Goal: Task Accomplishment & Management: Use online tool/utility

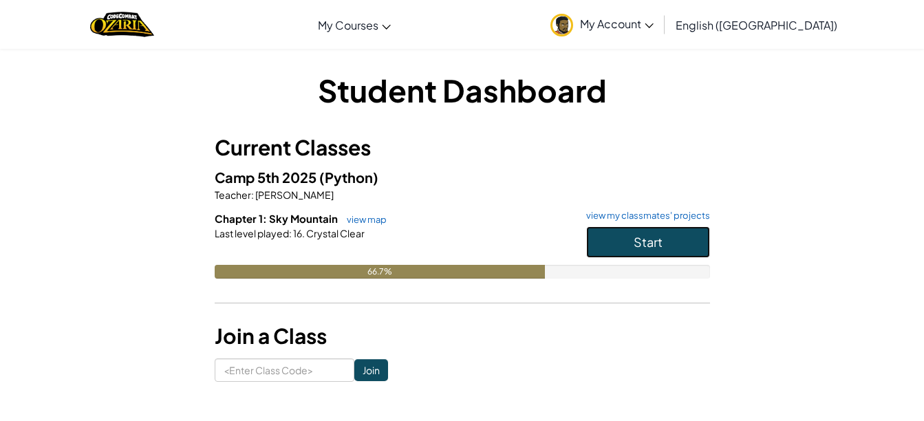
click at [653, 250] on button "Start" at bounding box center [648, 242] width 124 height 32
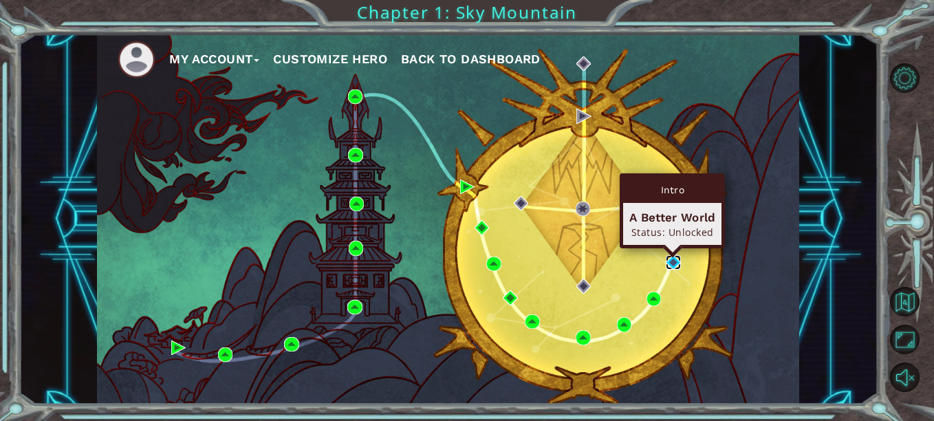
click at [671, 260] on img at bounding box center [673, 262] width 14 height 14
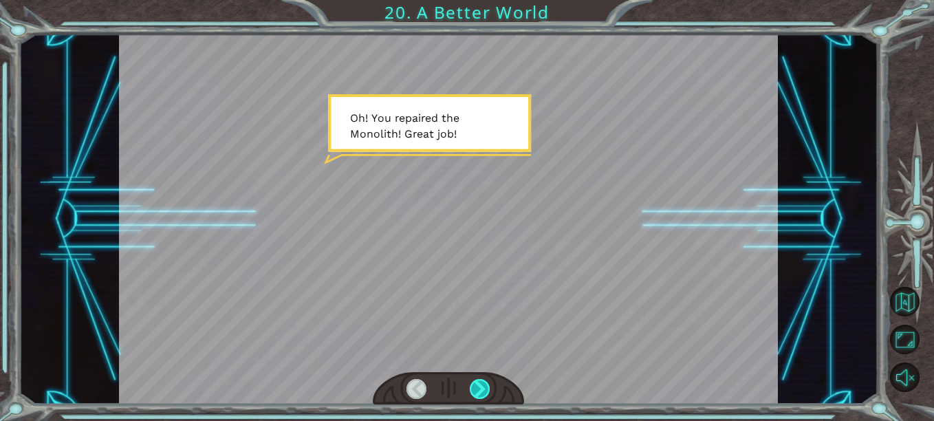
click at [478, 390] on div at bounding box center [480, 389] width 20 height 20
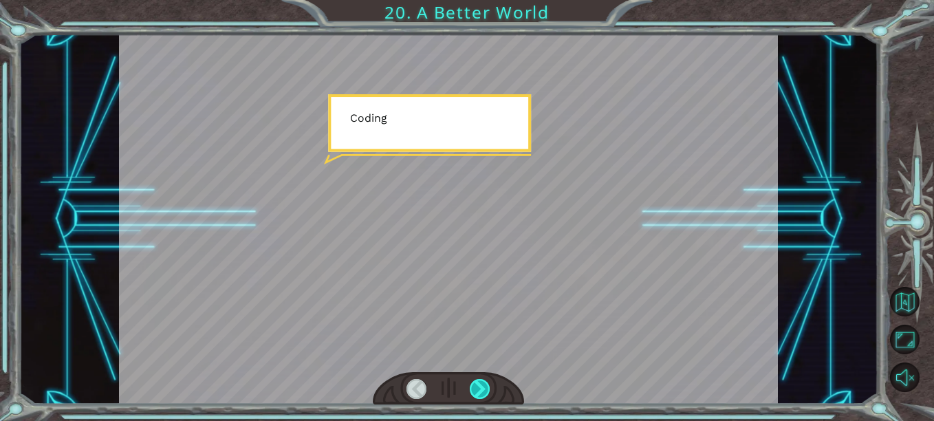
click at [478, 390] on div at bounding box center [480, 389] width 20 height 20
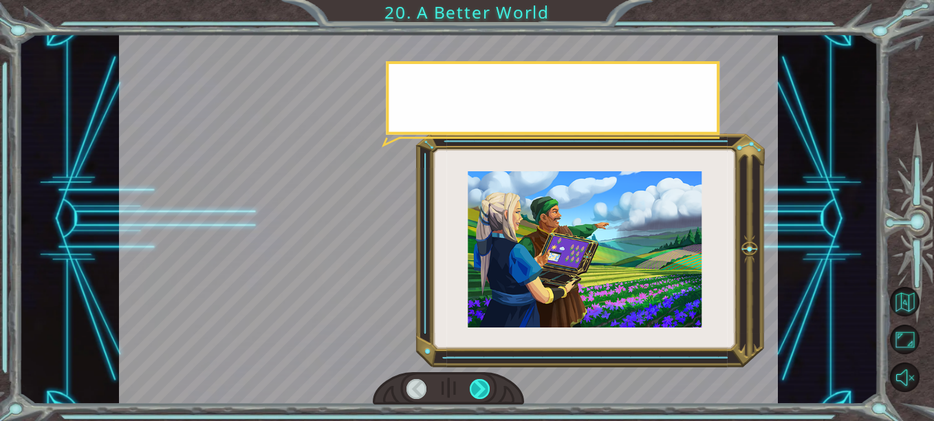
click at [478, 390] on div at bounding box center [480, 389] width 20 height 20
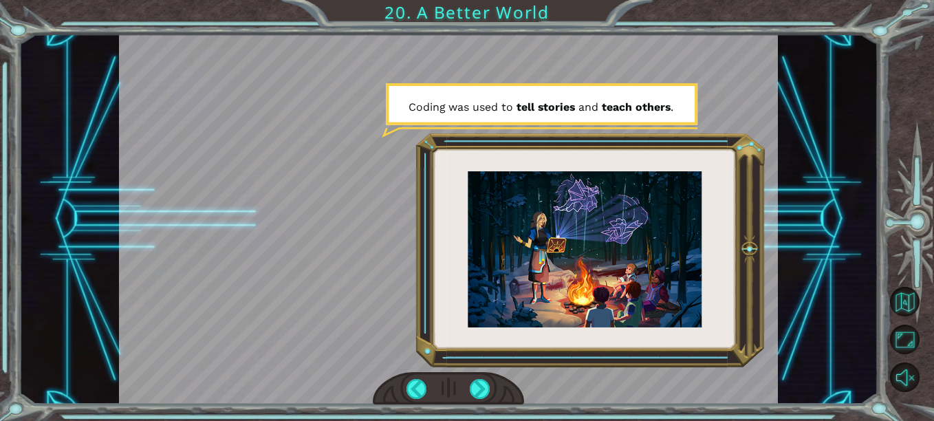
drag, startPoint x: 478, startPoint y: 390, endPoint x: 453, endPoint y: 380, distance: 26.6
click at [453, 380] on div at bounding box center [448, 388] width 151 height 33
click at [475, 385] on div at bounding box center [480, 389] width 20 height 20
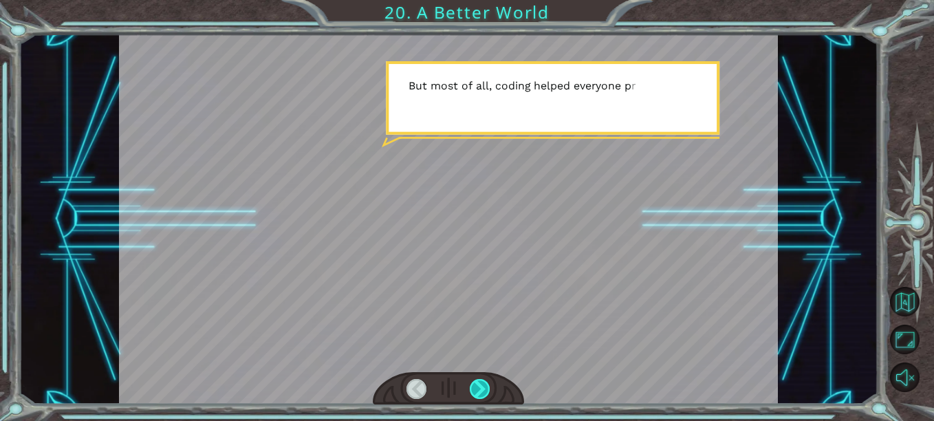
click at [475, 385] on div at bounding box center [480, 389] width 20 height 20
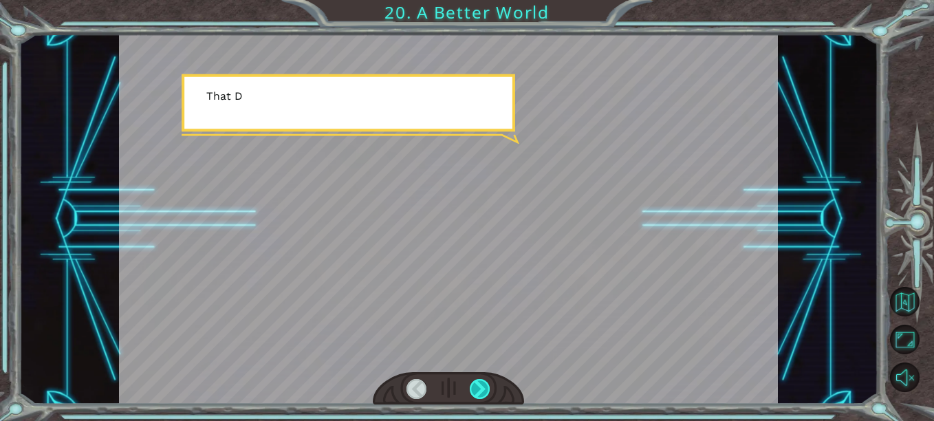
click at [475, 385] on div at bounding box center [480, 389] width 20 height 20
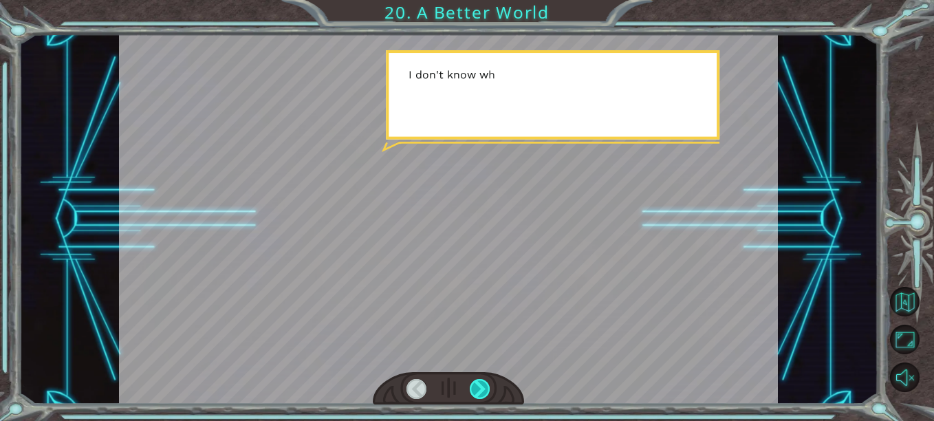
click at [475, 385] on div at bounding box center [480, 389] width 20 height 20
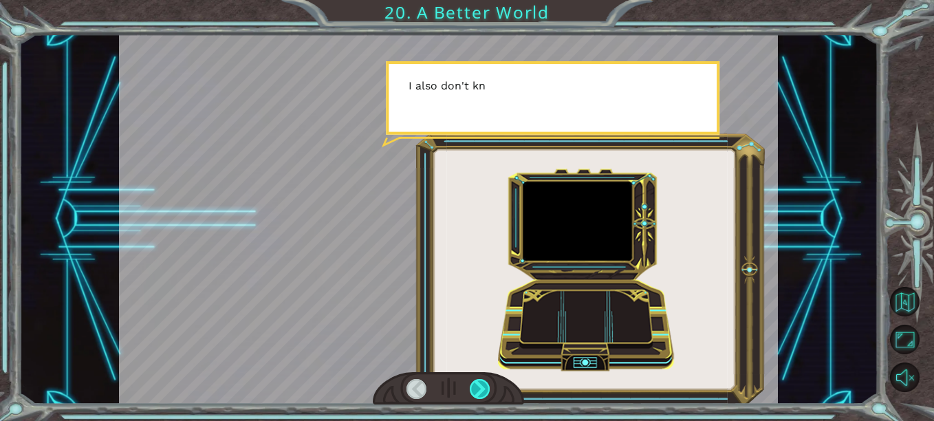
click at [475, 385] on div at bounding box center [480, 389] width 20 height 20
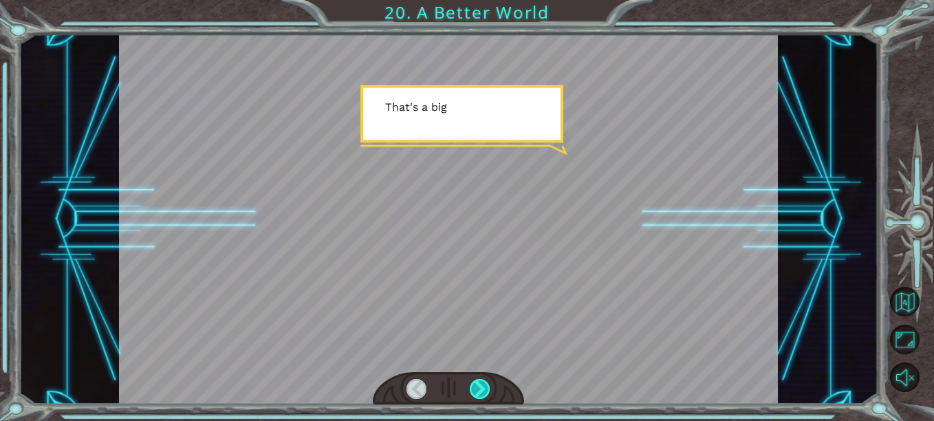
click at [475, 385] on div at bounding box center [480, 389] width 20 height 20
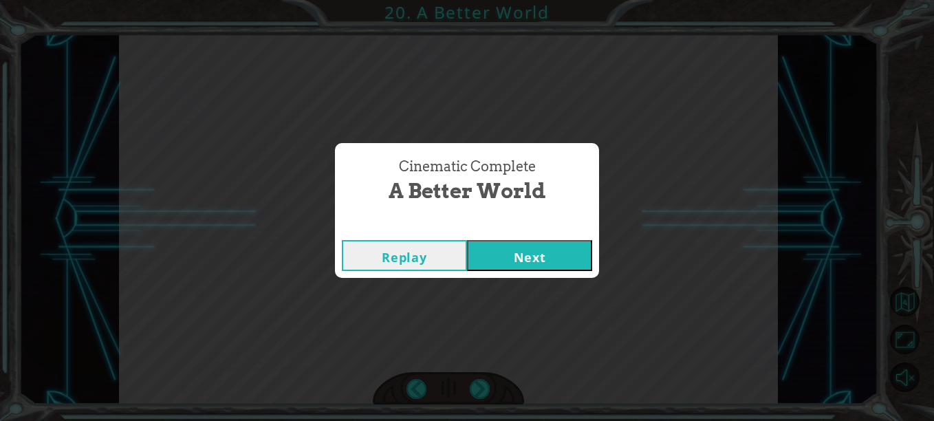
click at [542, 264] on button "Next" at bounding box center [529, 255] width 125 height 31
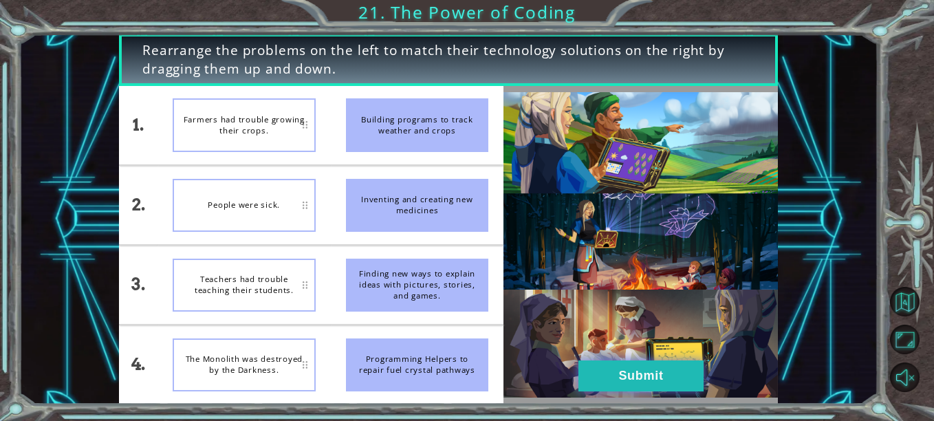
click at [660, 375] on button "Submit" at bounding box center [640, 375] width 125 height 31
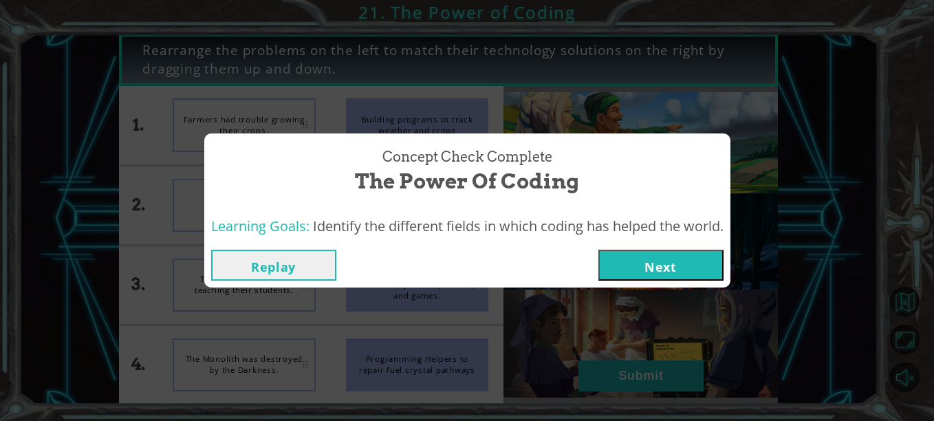
click at [668, 270] on button "Next" at bounding box center [660, 265] width 125 height 31
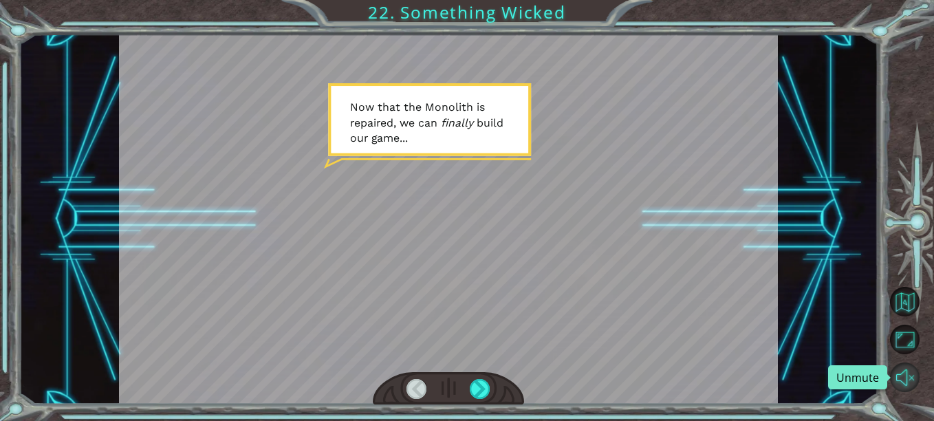
click at [911, 388] on button "Unmute" at bounding box center [905, 377] width 30 height 30
click at [471, 387] on div at bounding box center [480, 389] width 20 height 20
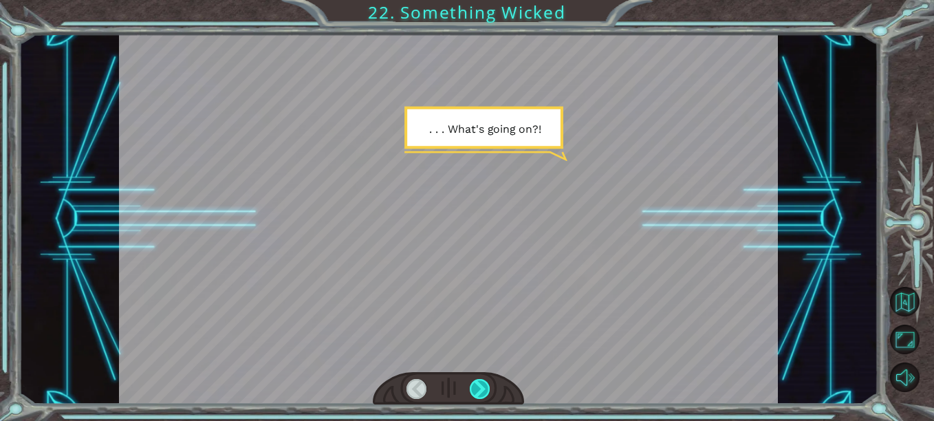
click at [471, 387] on div at bounding box center [480, 389] width 20 height 20
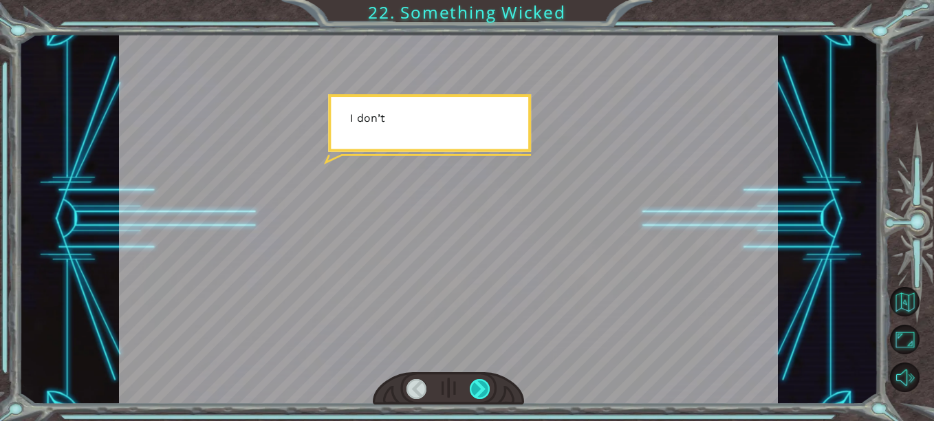
click at [471, 387] on div at bounding box center [480, 389] width 20 height 20
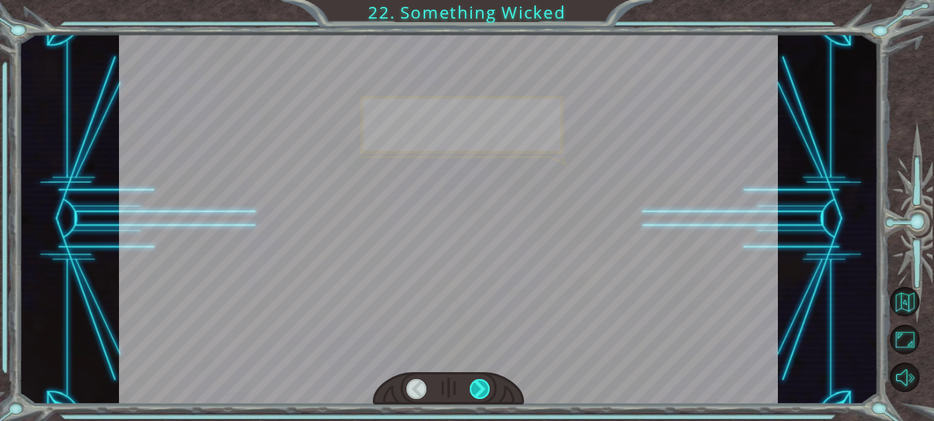
click at [471, 387] on div at bounding box center [480, 389] width 20 height 20
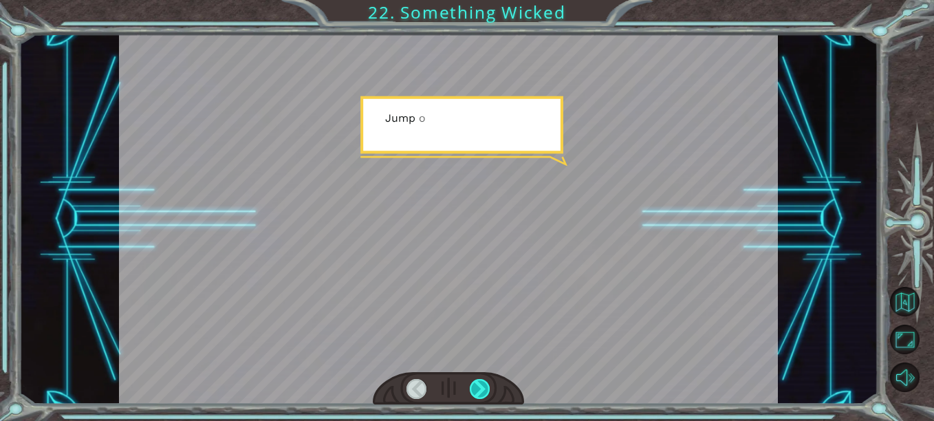
click at [471, 387] on div at bounding box center [480, 389] width 20 height 20
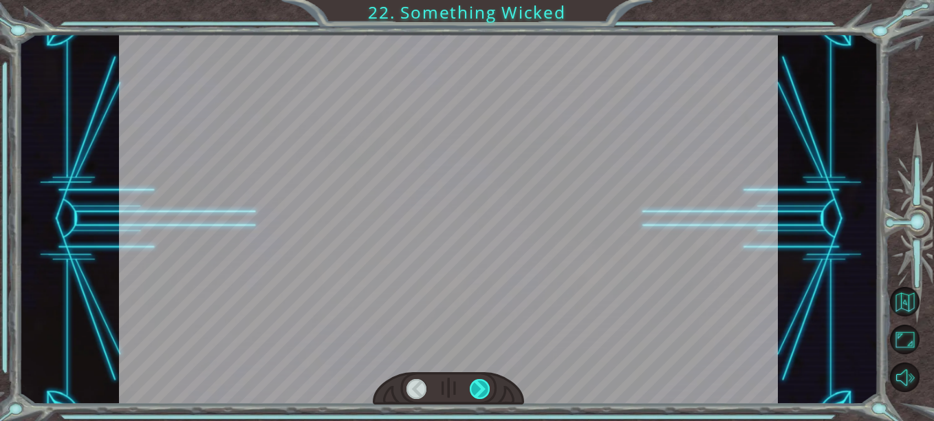
click at [471, 387] on div at bounding box center [480, 389] width 20 height 20
click at [471, 0] on div "Temporary Text N o w t h a t t h e M o n o l i t h i s r e p a i r e d , w e c …" at bounding box center [467, 0] width 934 height 0
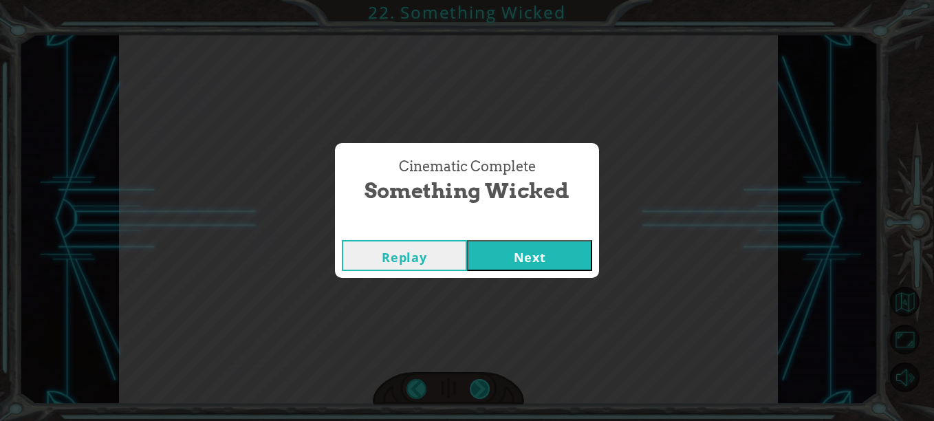
click at [471, 387] on div "Cinematic Complete Something Wicked Replay Next" at bounding box center [467, 210] width 934 height 421
drag, startPoint x: 471, startPoint y: 387, endPoint x: 527, endPoint y: 255, distance: 143.3
click at [527, 255] on button "Next" at bounding box center [529, 255] width 125 height 31
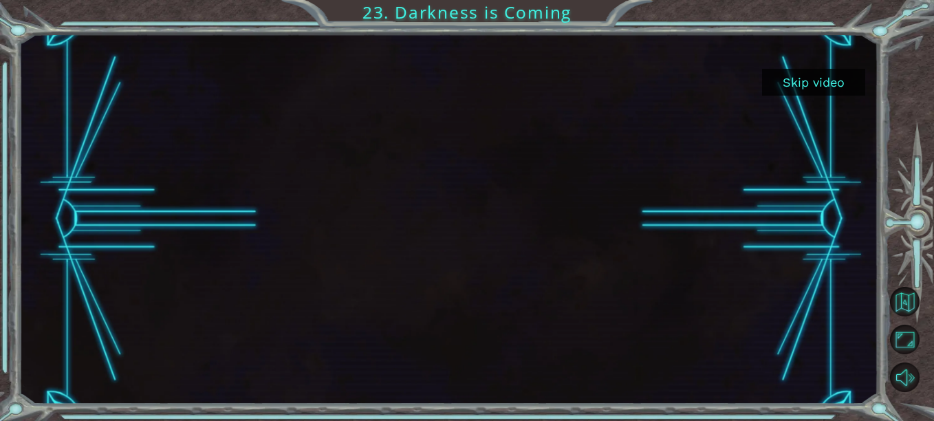
click at [812, 80] on button "Skip video" at bounding box center [813, 82] width 103 height 27
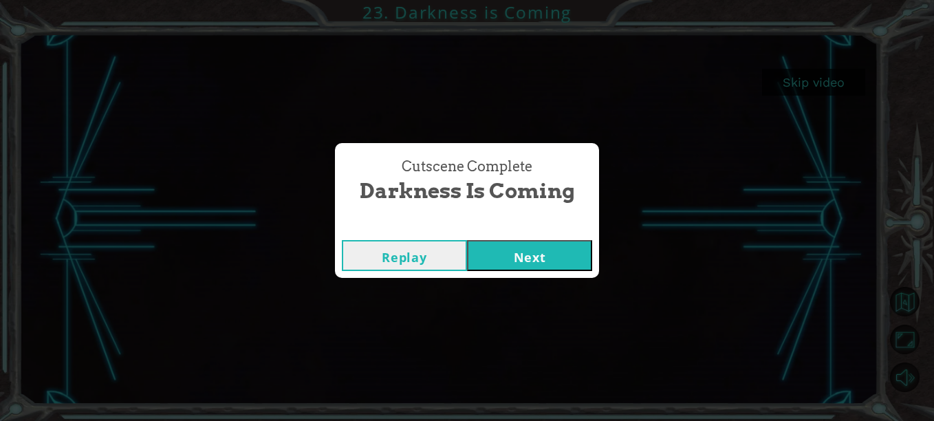
click at [523, 255] on button "Next" at bounding box center [529, 255] width 125 height 31
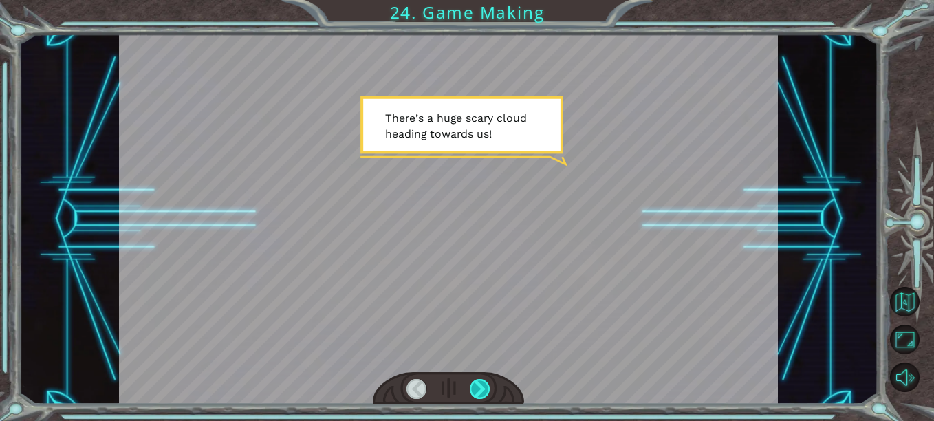
click at [484, 382] on div at bounding box center [480, 389] width 20 height 20
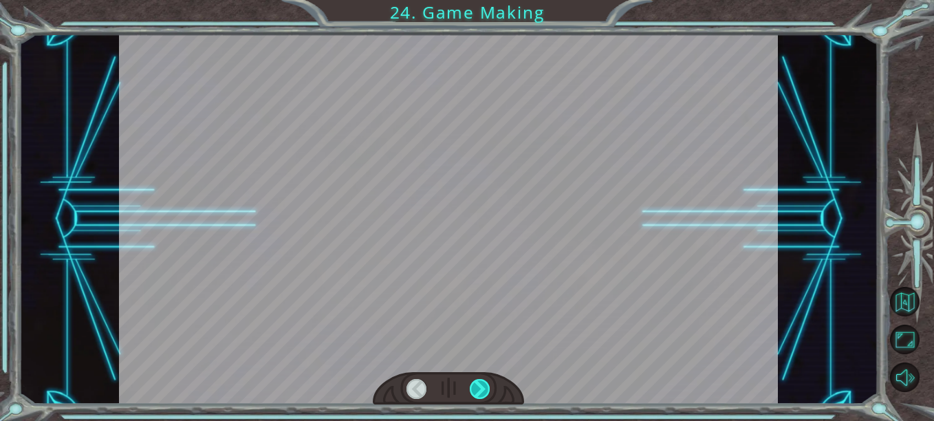
click at [484, 382] on div at bounding box center [480, 389] width 20 height 20
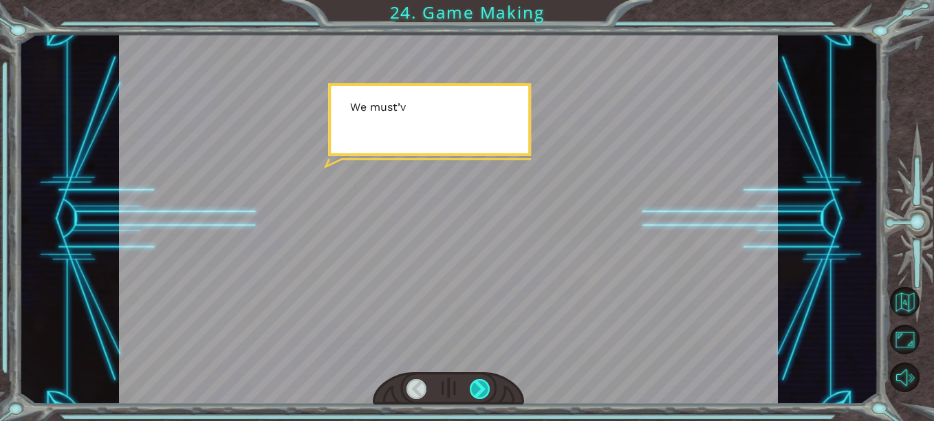
click at [484, 382] on div at bounding box center [480, 389] width 20 height 20
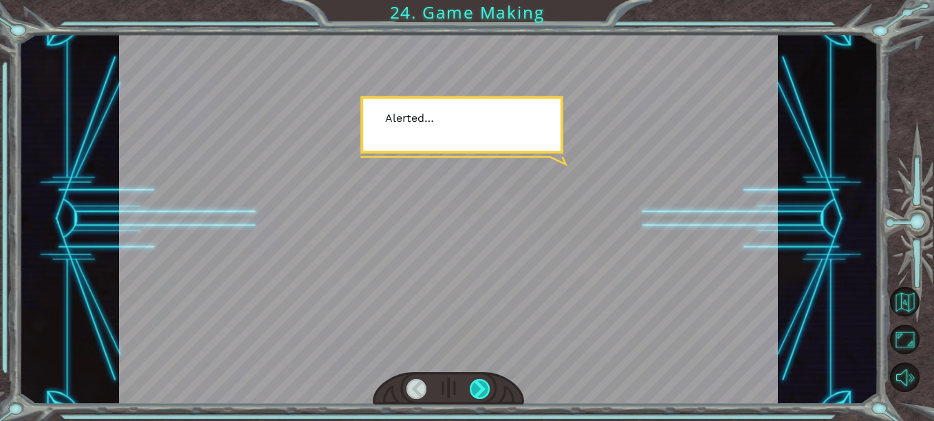
click at [484, 382] on div at bounding box center [480, 389] width 20 height 20
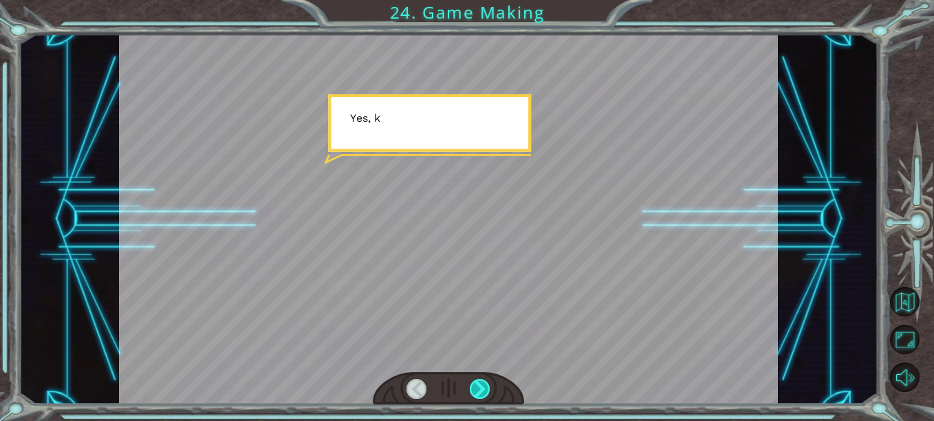
click at [484, 382] on div at bounding box center [480, 389] width 20 height 20
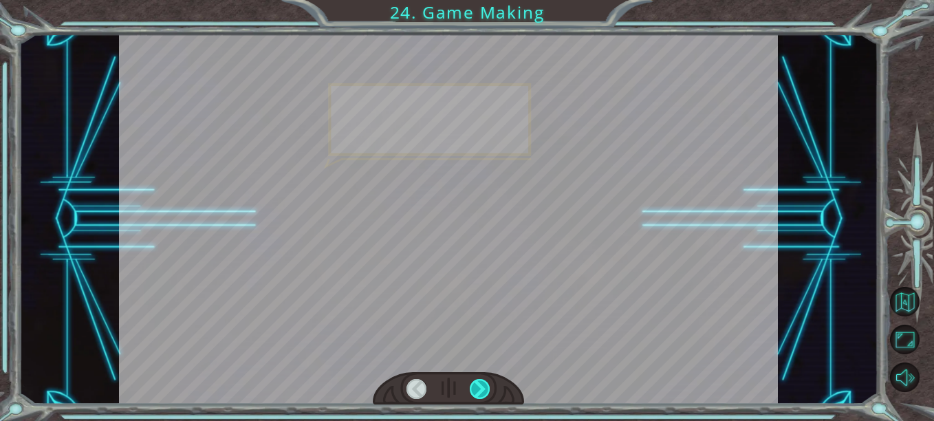
click at [484, 382] on div at bounding box center [480, 389] width 20 height 20
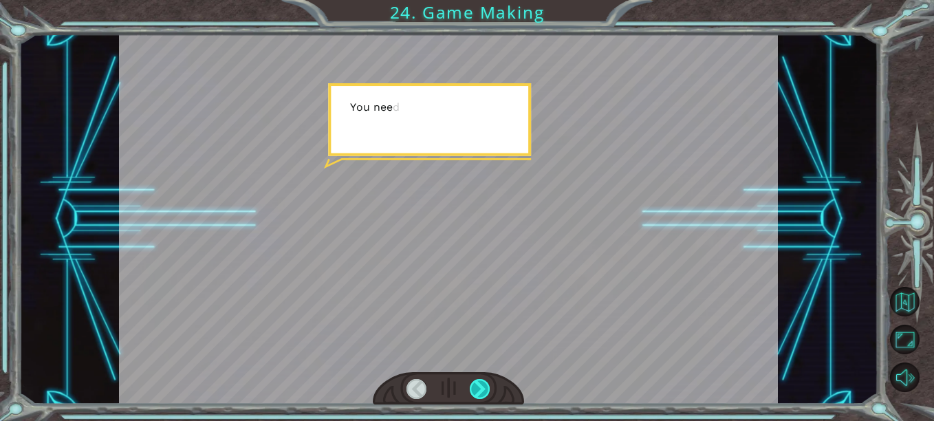
click at [484, 382] on div at bounding box center [480, 389] width 20 height 20
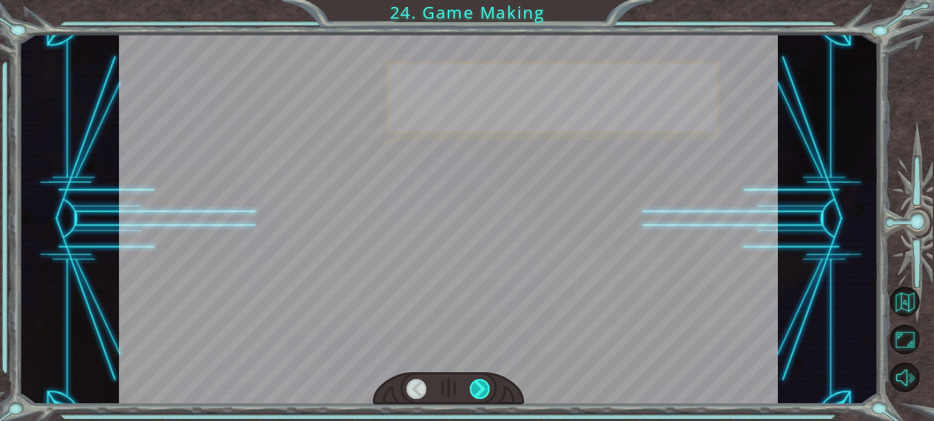
click at [484, 382] on div at bounding box center [480, 389] width 20 height 20
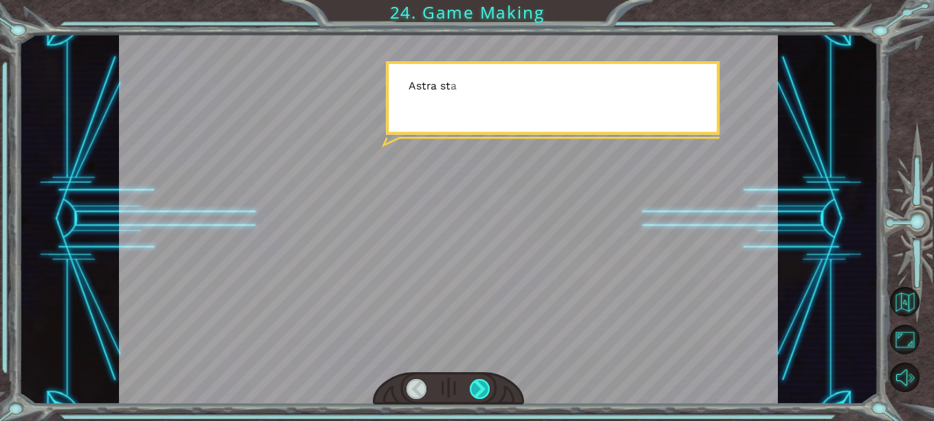
click at [484, 382] on div at bounding box center [480, 389] width 20 height 20
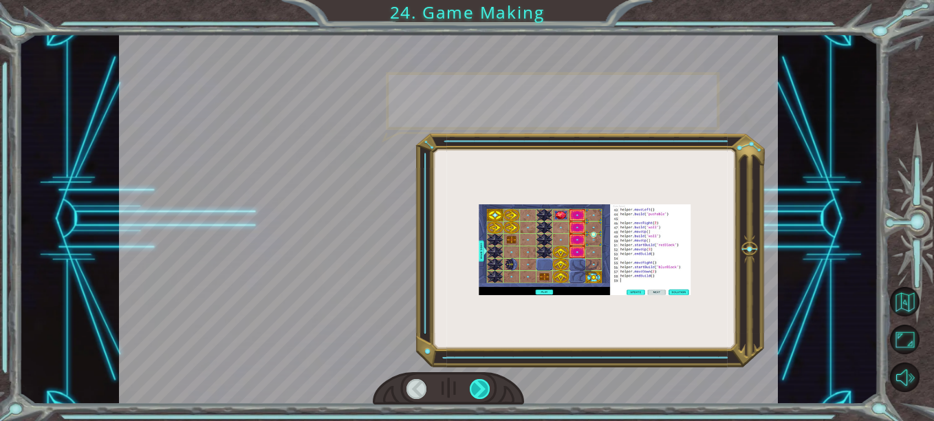
click at [484, 382] on div at bounding box center [480, 389] width 20 height 20
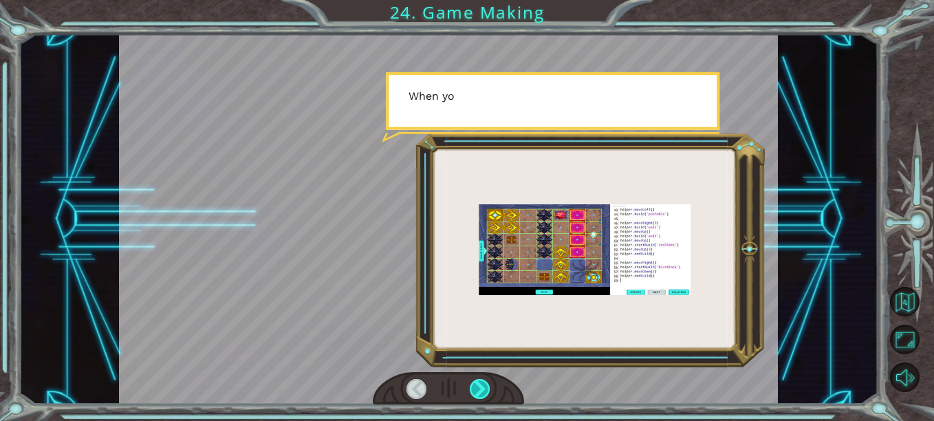
click at [484, 382] on div at bounding box center [480, 389] width 20 height 20
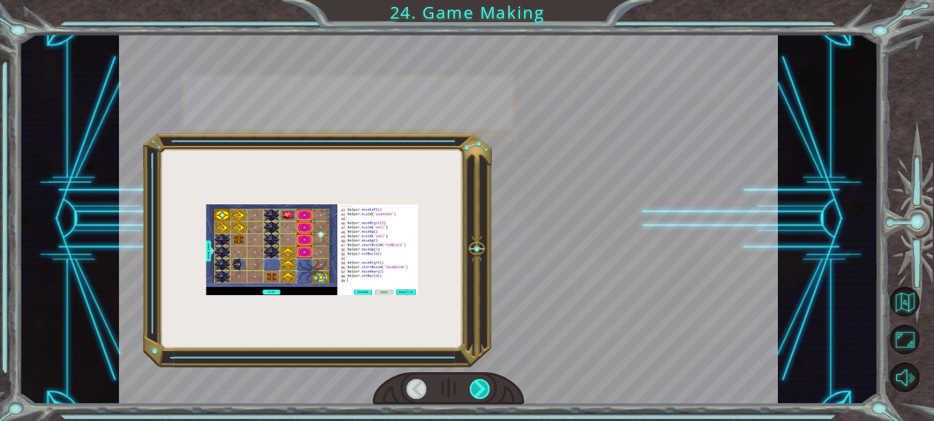
click at [484, 382] on div at bounding box center [480, 389] width 20 height 20
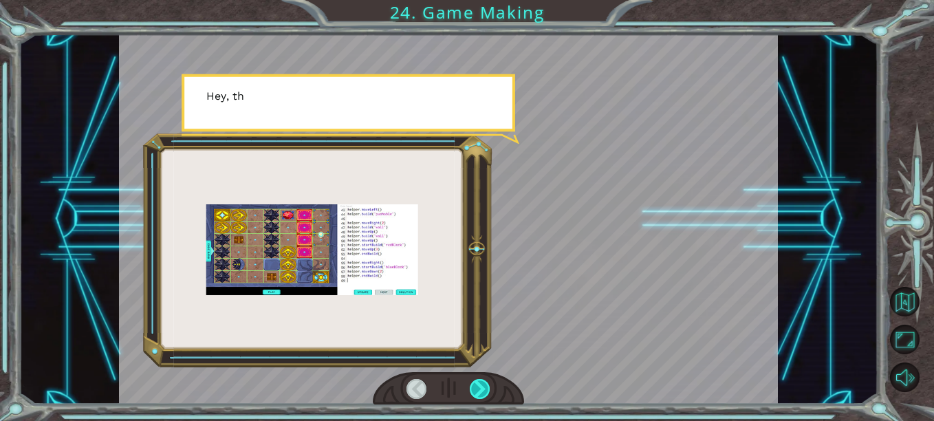
click at [484, 382] on div at bounding box center [480, 389] width 20 height 20
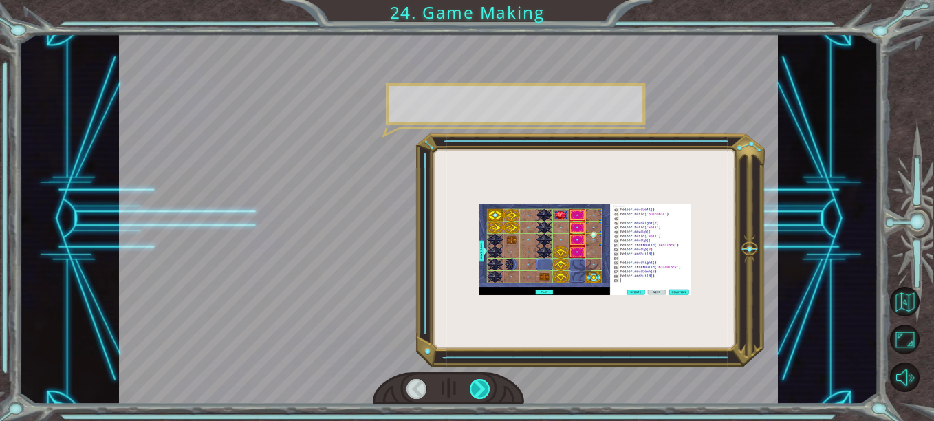
click at [484, 382] on div at bounding box center [480, 389] width 20 height 20
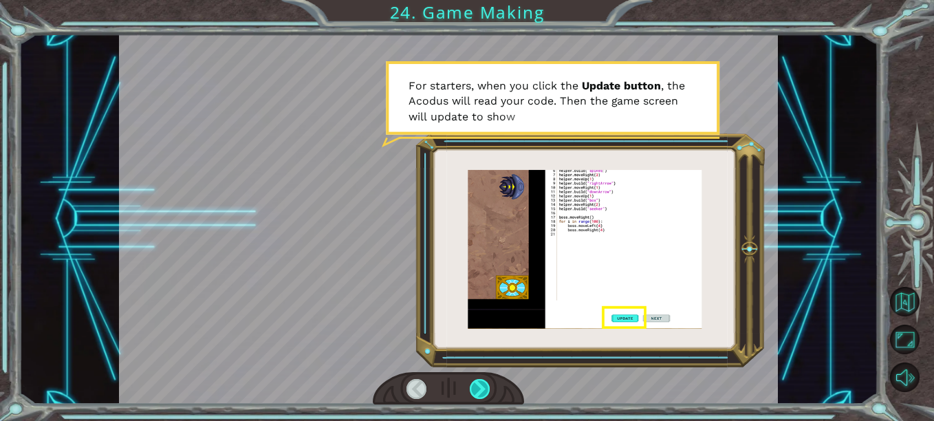
click at [484, 382] on div at bounding box center [480, 389] width 20 height 20
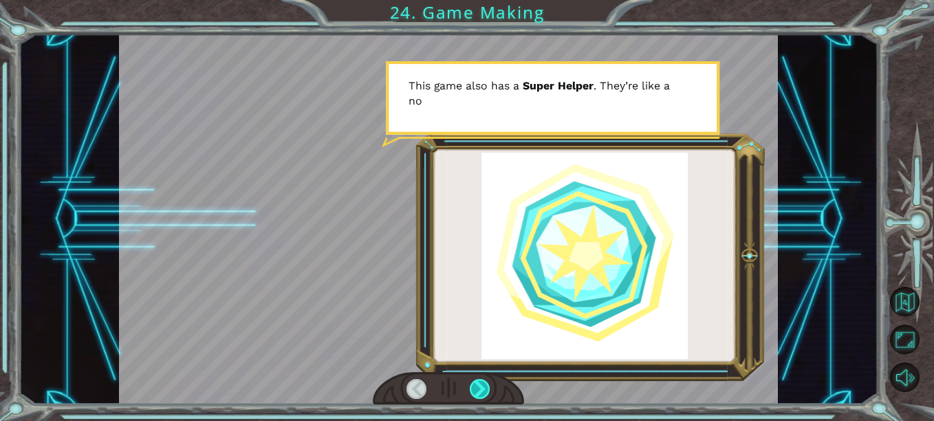
click at [484, 382] on div at bounding box center [480, 389] width 20 height 20
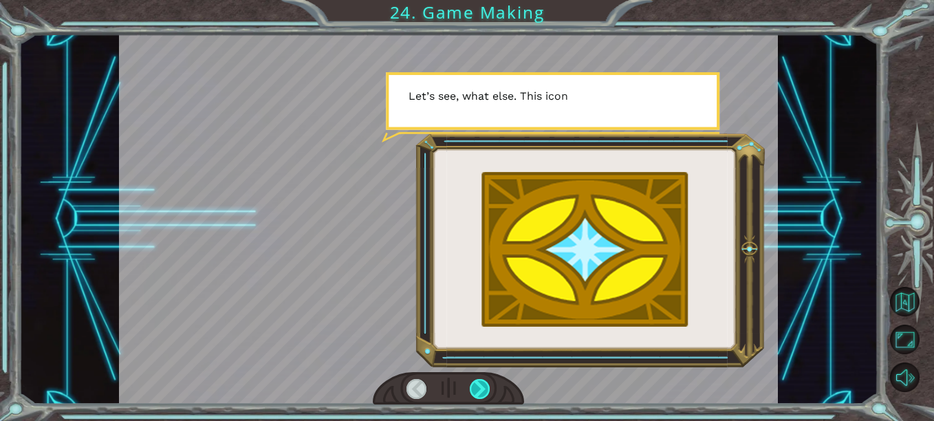
click at [484, 382] on div at bounding box center [480, 389] width 20 height 20
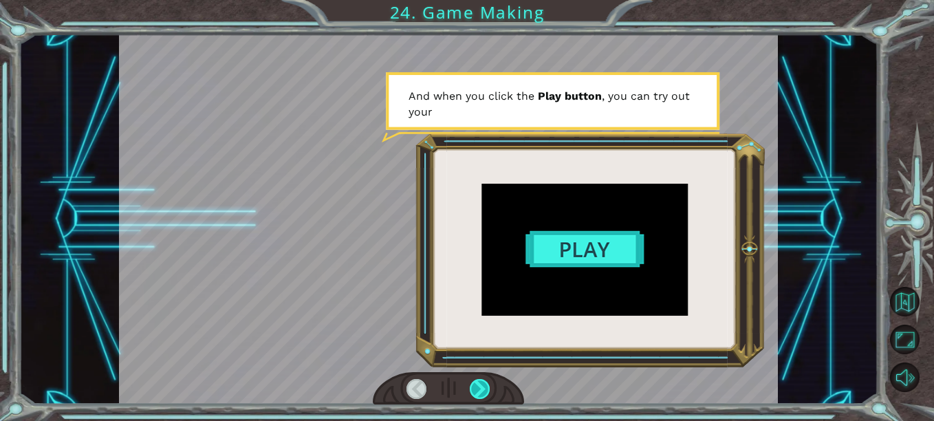
click at [484, 382] on div at bounding box center [480, 389] width 20 height 20
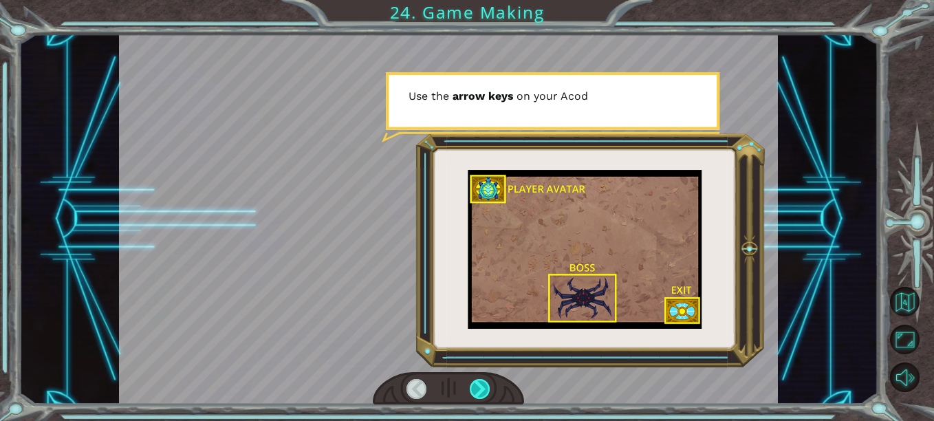
click at [484, 382] on div at bounding box center [480, 389] width 20 height 20
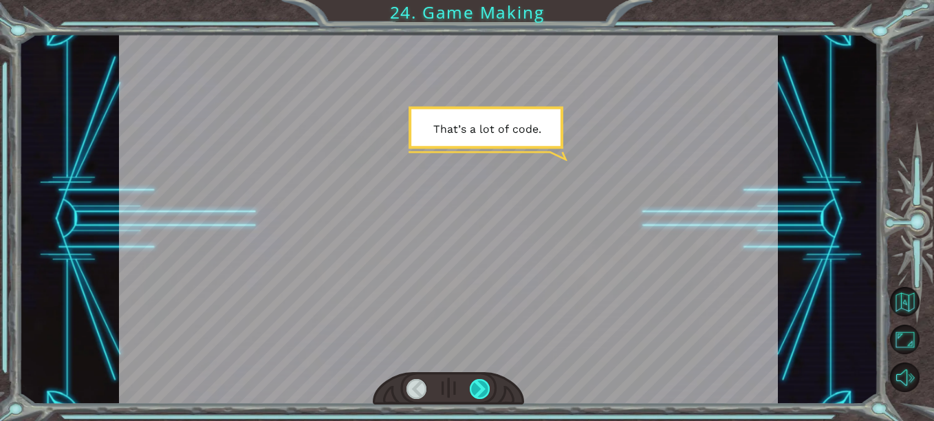
click at [484, 382] on div at bounding box center [480, 389] width 20 height 20
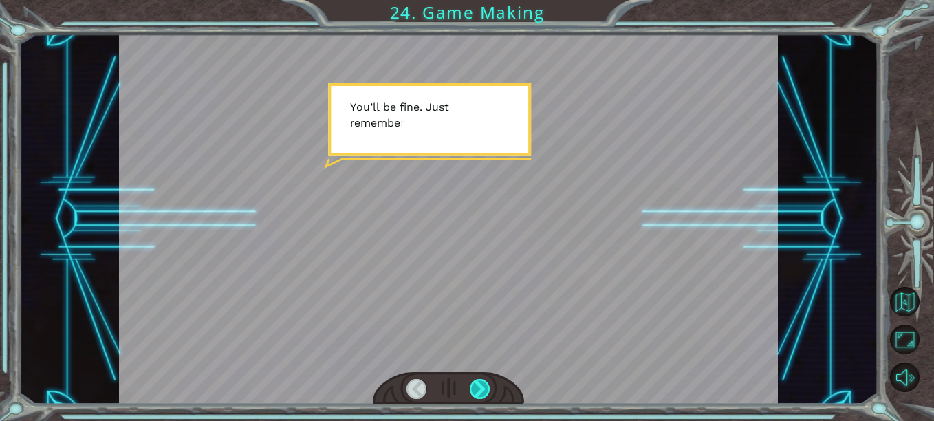
click at [484, 382] on div at bounding box center [480, 389] width 20 height 20
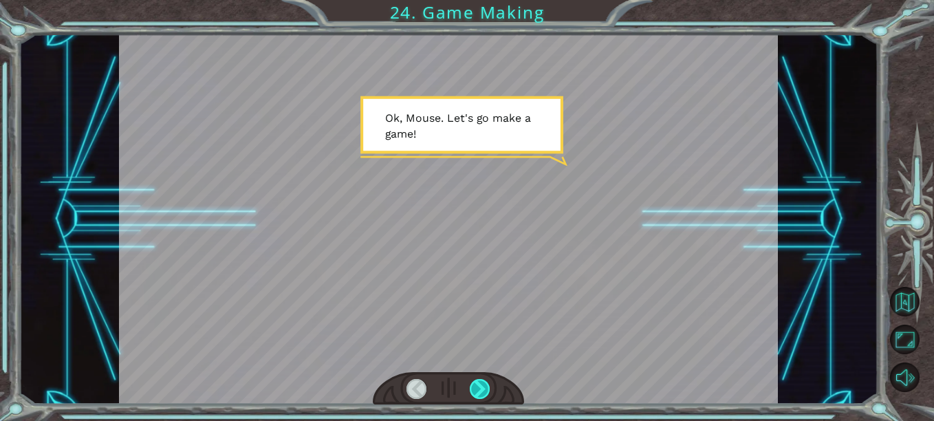
click at [484, 382] on div at bounding box center [480, 389] width 20 height 20
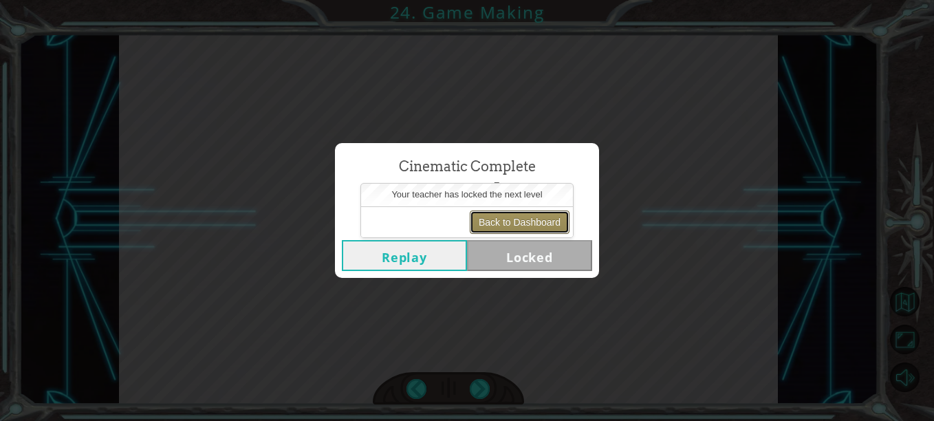
click at [500, 217] on button "Back to Dashboard" at bounding box center [520, 221] width 100 height 23
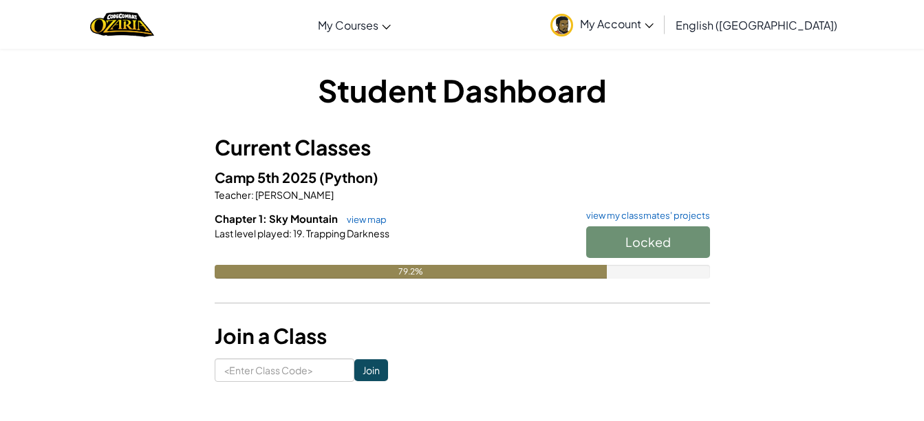
click at [613, 236] on div "Locked" at bounding box center [641, 245] width 138 height 39
click at [605, 241] on div "Locked" at bounding box center [641, 245] width 138 height 39
drag, startPoint x: 215, startPoint y: 168, endPoint x: 208, endPoint y: 190, distance: 23.1
click at [208, 190] on div "Student Dashboard Current Classes Camp 5th 2025 (Python) Teacher : Cheryl Camp …" at bounding box center [462, 225] width 805 height 313
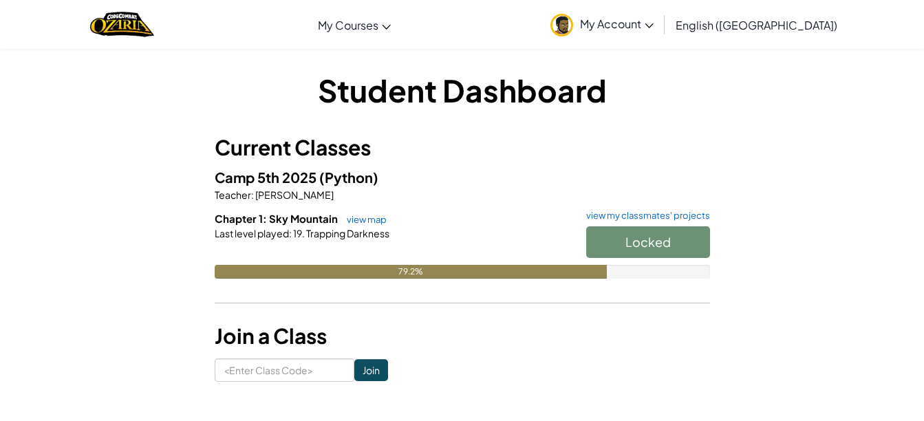
click at [653, 245] on div "Locked" at bounding box center [641, 245] width 138 height 39
click at [664, 212] on link "view my classmates' projects" at bounding box center [644, 215] width 131 height 9
click at [620, 247] on div "Locked" at bounding box center [641, 245] width 138 height 39
click at [634, 233] on button "Start" at bounding box center [648, 242] width 124 height 32
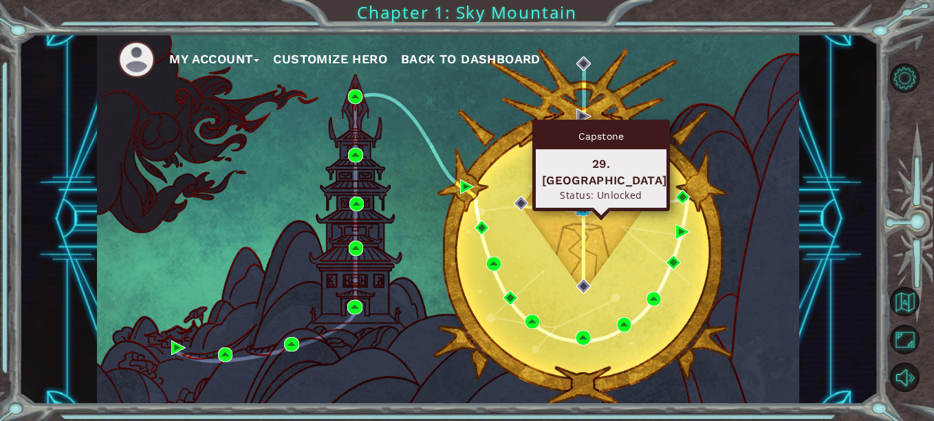
click at [578, 210] on img at bounding box center [583, 209] width 14 height 14
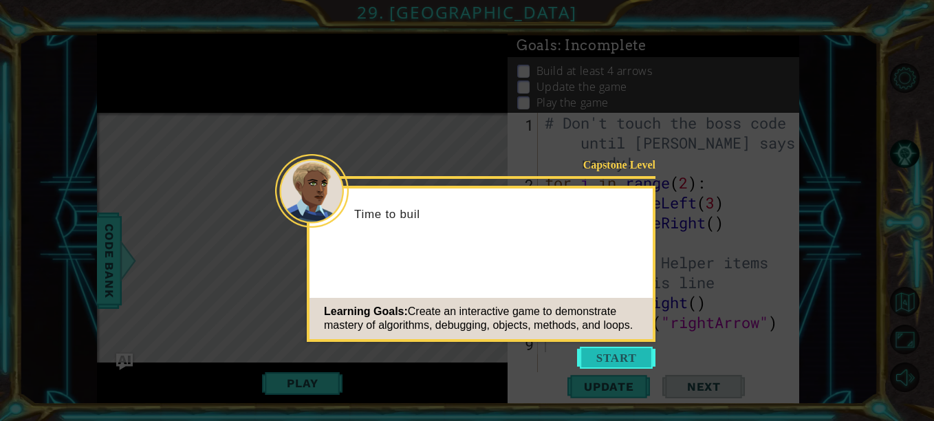
click at [602, 358] on button "Start" at bounding box center [616, 358] width 78 height 22
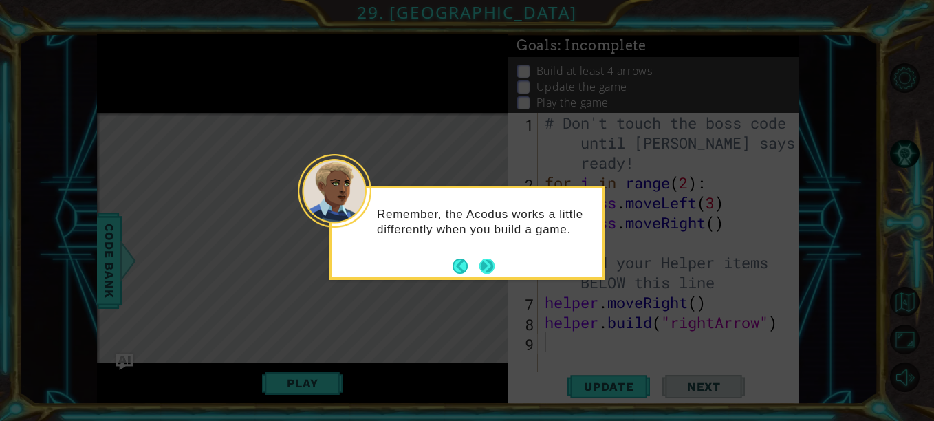
click at [483, 262] on button "Next" at bounding box center [486, 266] width 15 height 15
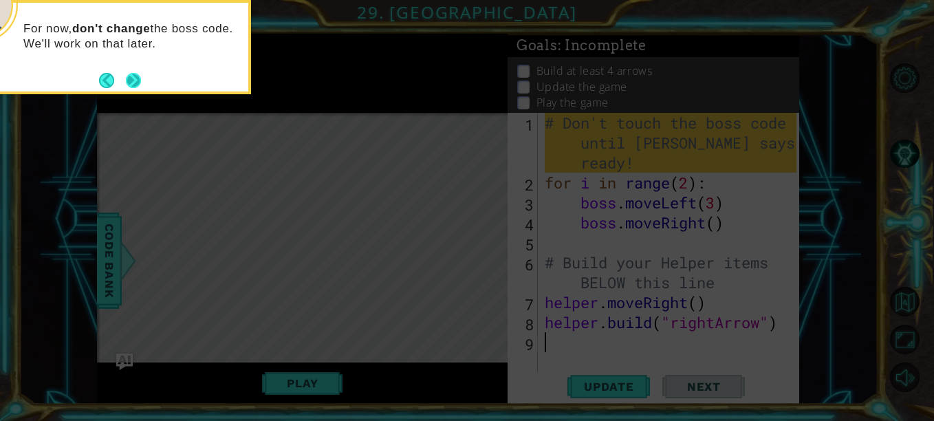
click at [135, 80] on button "Next" at bounding box center [133, 80] width 25 height 25
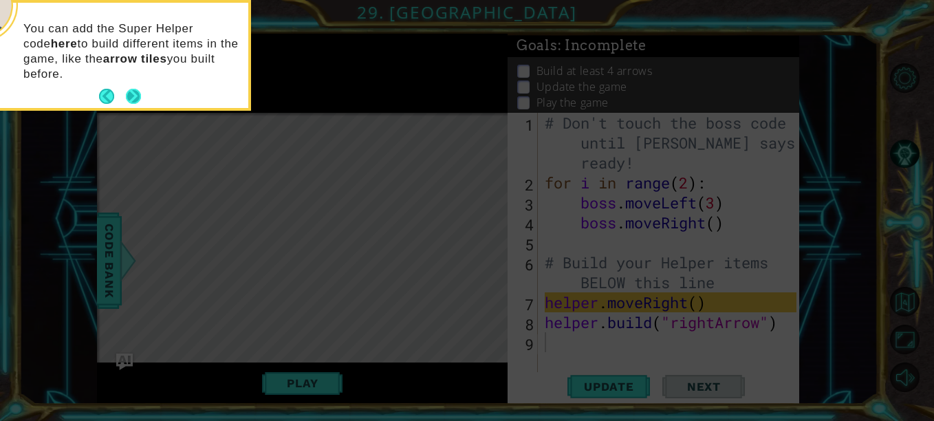
click at [134, 95] on button "Next" at bounding box center [134, 97] width 16 height 16
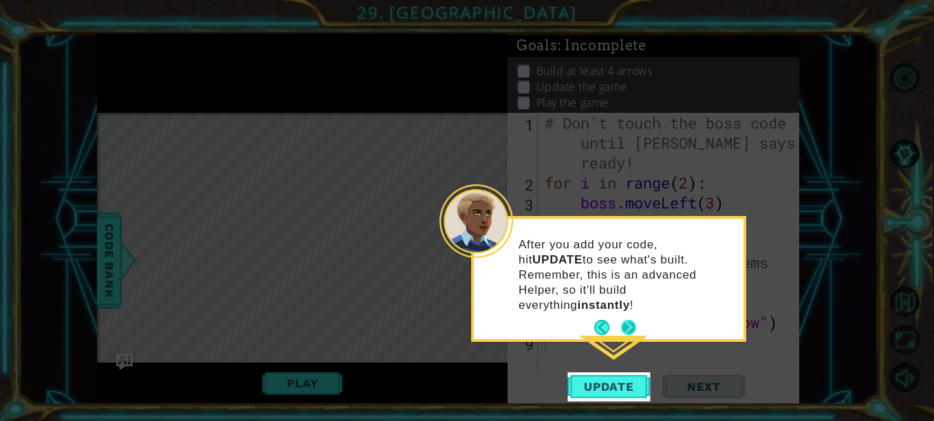
click at [624, 320] on button "Next" at bounding box center [628, 328] width 16 height 16
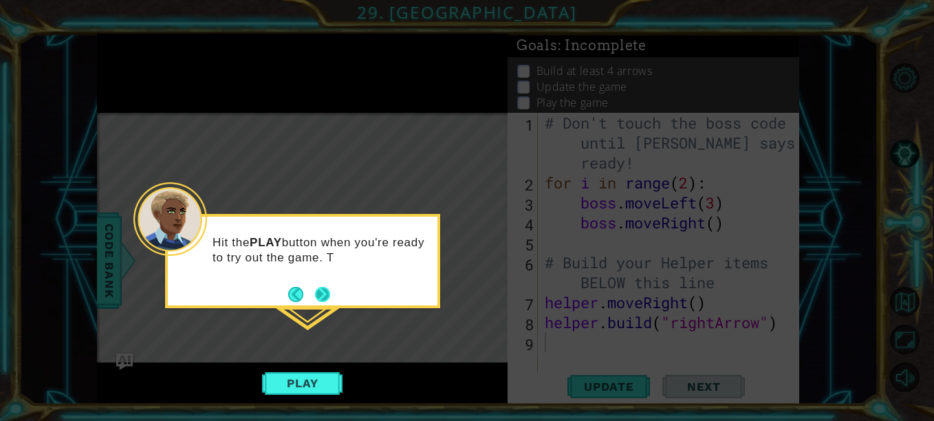
click at [325, 301] on button "Next" at bounding box center [322, 294] width 15 height 15
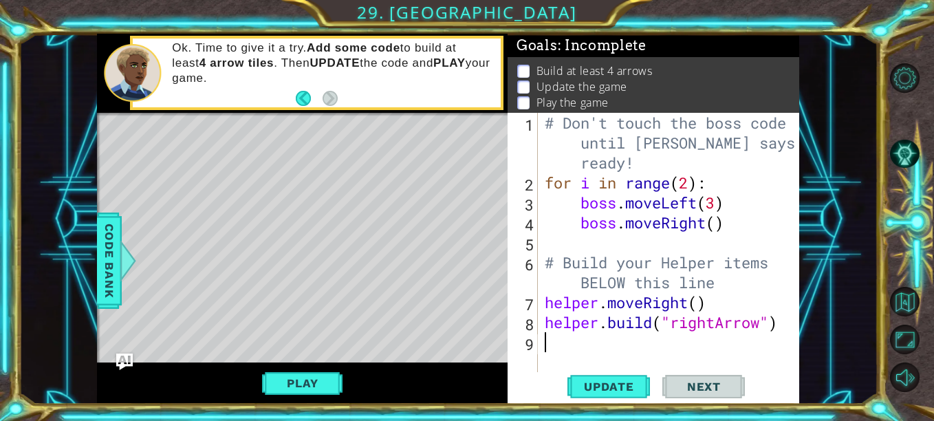
click at [720, 287] on div "# Don't touch the boss code until [PERSON_NAME] says you're ready! for i in ran…" at bounding box center [672, 282] width 261 height 339
type textarea "# Build your Helper items BELOW this line"
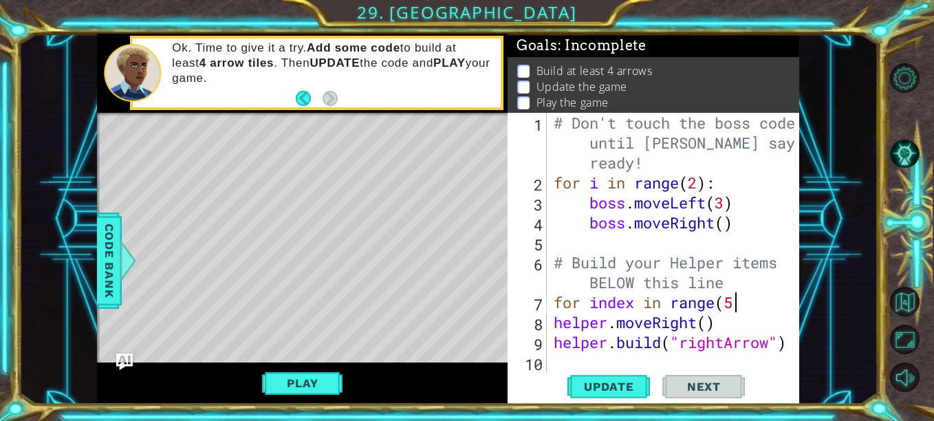
scroll to position [0, 8]
click at [554, 321] on div "# Don't touch the boss code until [PERSON_NAME] says you're ready! for i in ran…" at bounding box center [677, 282] width 253 height 339
click at [554, 343] on div "# Don't touch the boss code until [PERSON_NAME] says you're ready! for i in ran…" at bounding box center [677, 282] width 253 height 339
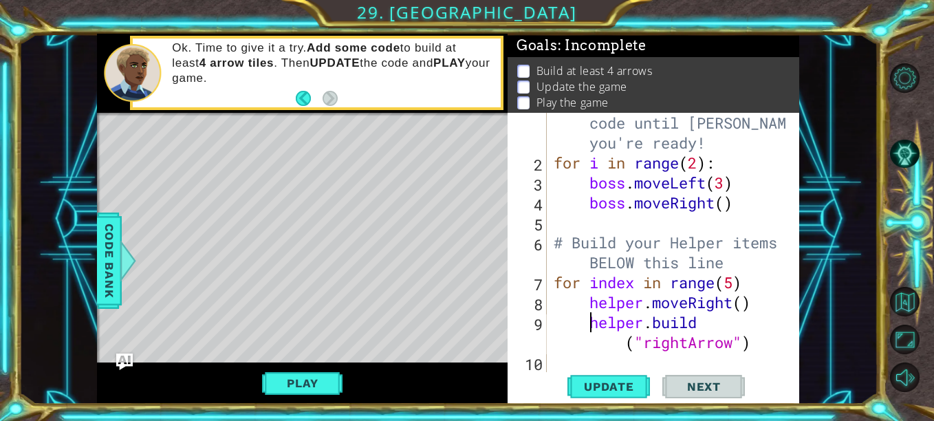
scroll to position [20, 0]
click at [622, 389] on span "Update" at bounding box center [609, 387] width 78 height 14
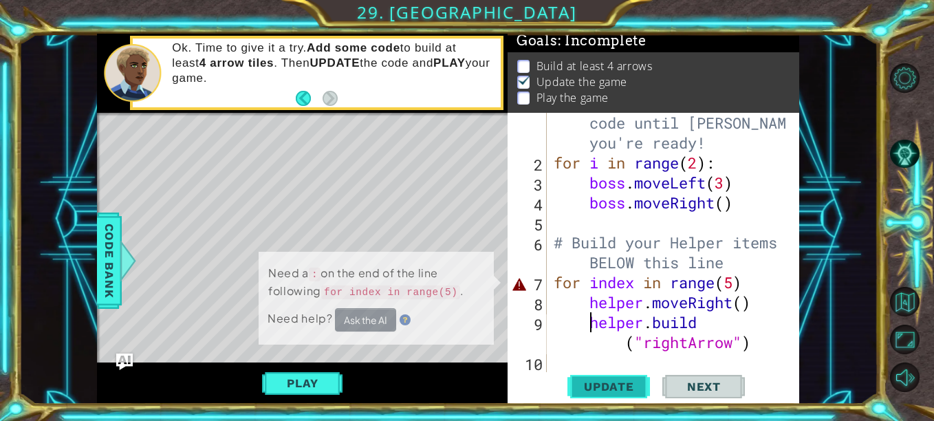
scroll to position [11, 0]
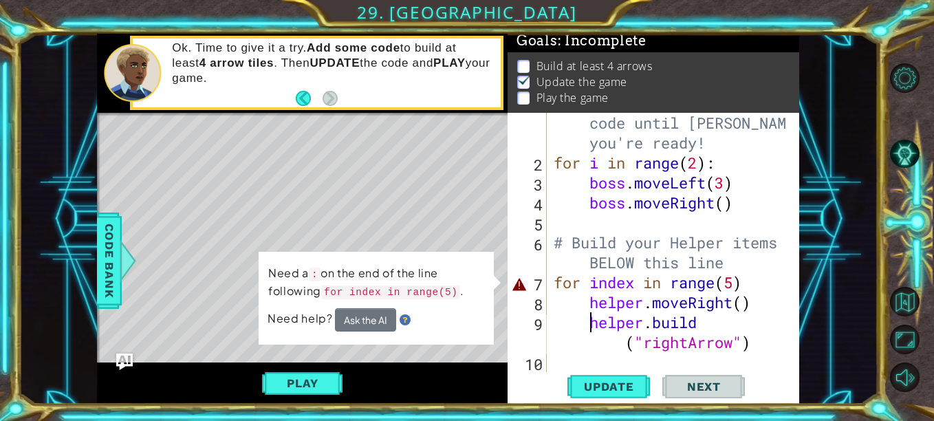
click at [746, 288] on div "# Don't touch the boss code until [PERSON_NAME] says you're ready! for i in ran…" at bounding box center [672, 262] width 242 height 339
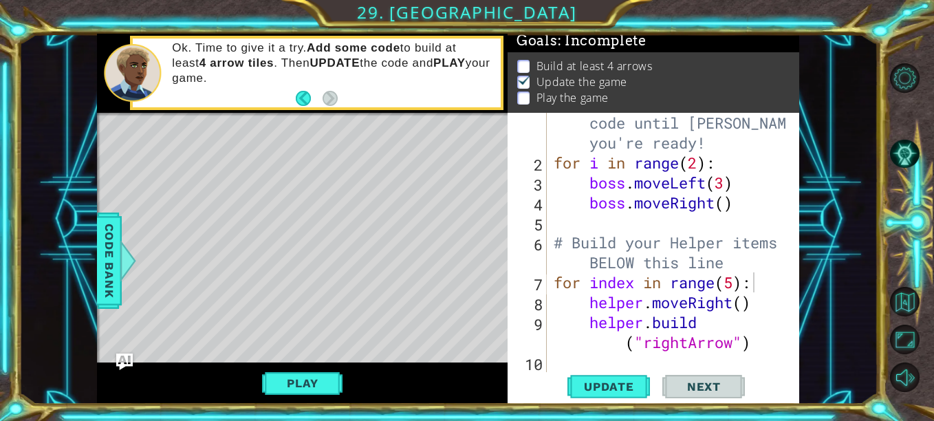
click at [588, 402] on div "for index in range(5): 1 2 3 4 5 6 7 8 9 10 # Don't touch the boss code until […" at bounding box center [654, 259] width 292 height 292
click at [592, 386] on span "Update" at bounding box center [609, 387] width 78 height 14
click at [598, 386] on span "Update" at bounding box center [609, 387] width 78 height 14
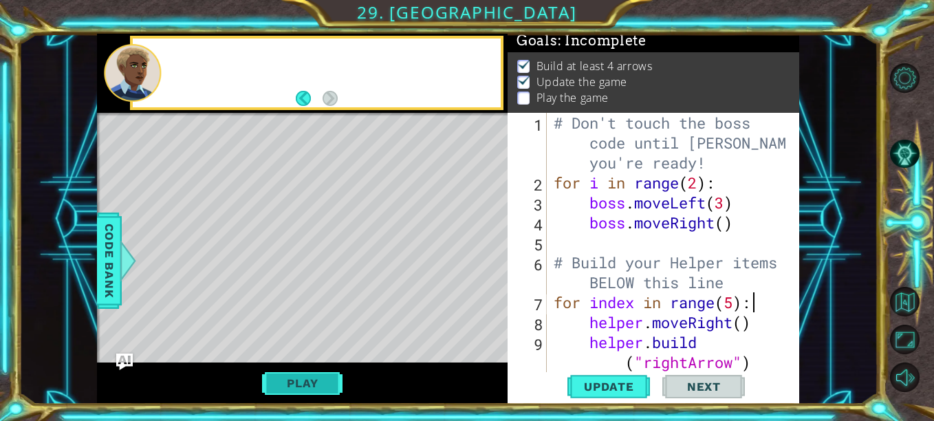
scroll to position [0, 0]
click at [298, 387] on button "Play" at bounding box center [302, 383] width 80 height 26
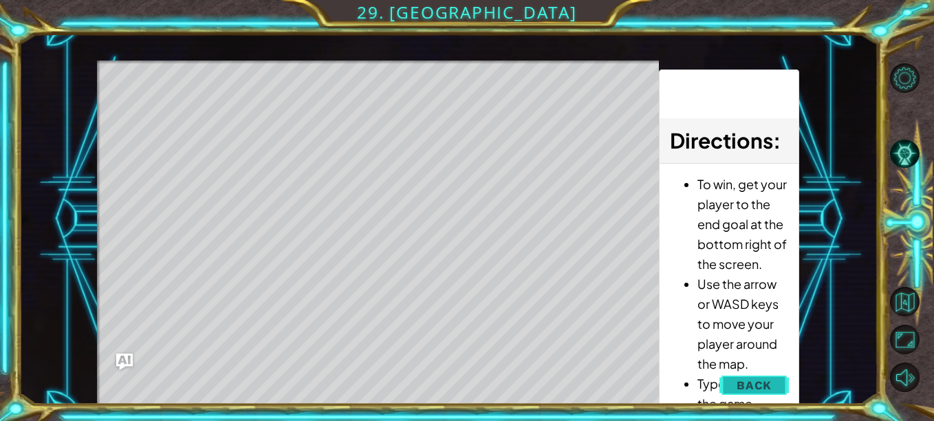
click at [754, 385] on span "Back" at bounding box center [754, 385] width 35 height 14
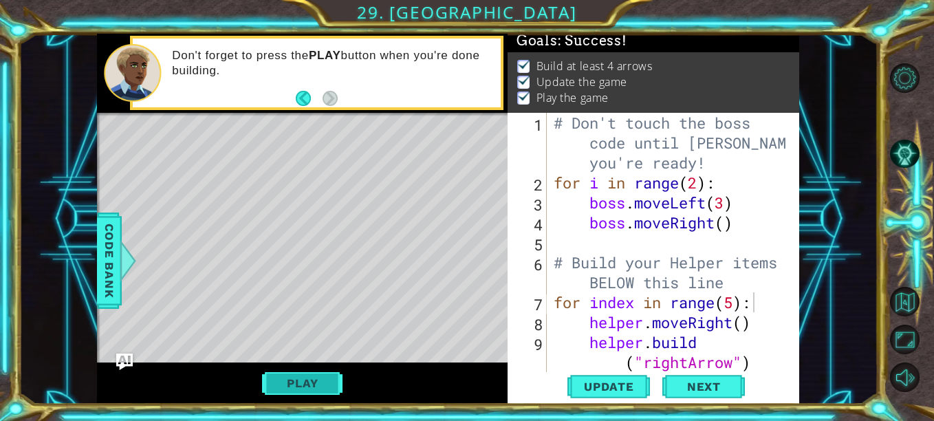
click at [320, 386] on button "Play" at bounding box center [302, 383] width 80 height 26
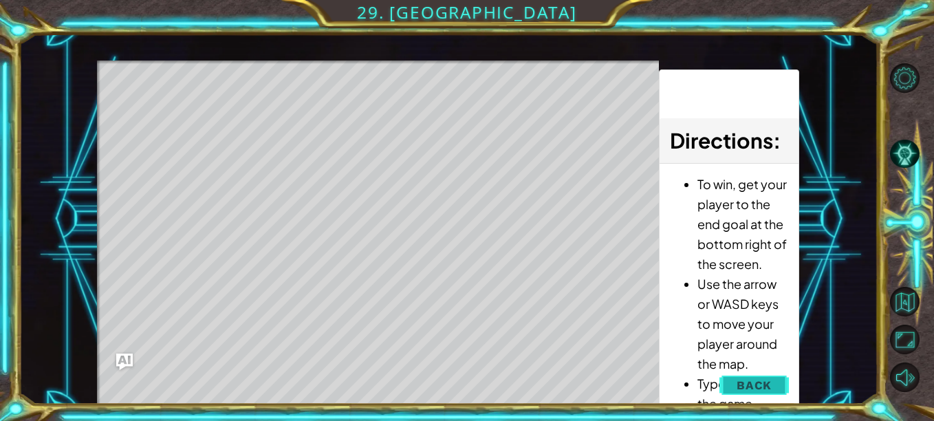
click at [760, 380] on span "Back" at bounding box center [754, 385] width 35 height 14
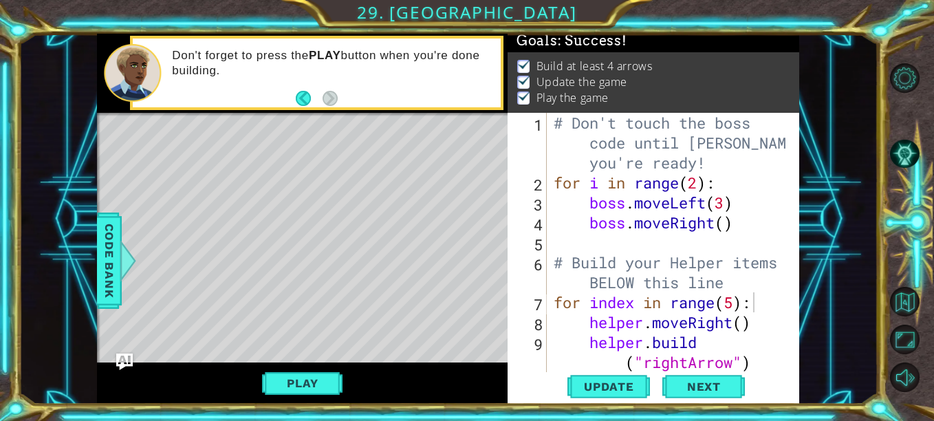
click at [733, 307] on div "# Don't touch the boss code until [PERSON_NAME] says you're ready! for i in ran…" at bounding box center [672, 282] width 242 height 339
type textarea "[DOMAIN_NAME]("rightArrow")"
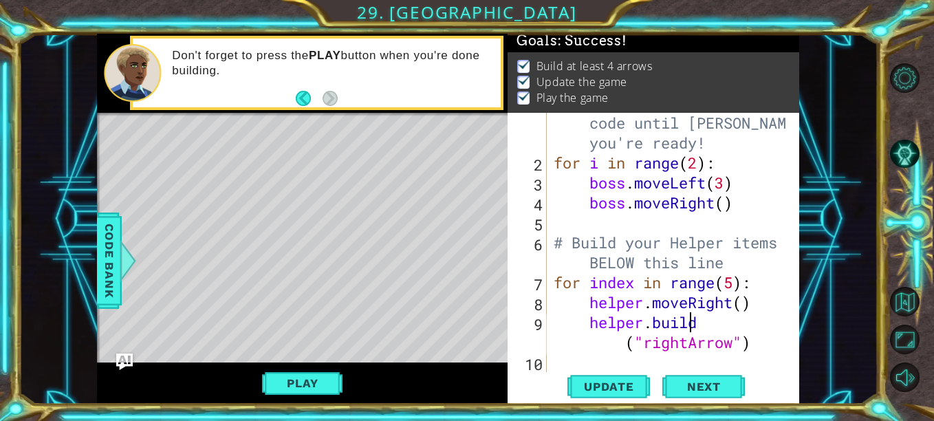
scroll to position [20, 0]
click at [770, 340] on div "# Don't touch the boss code until [PERSON_NAME] says you're ready! for i in ran…" at bounding box center [672, 262] width 242 height 339
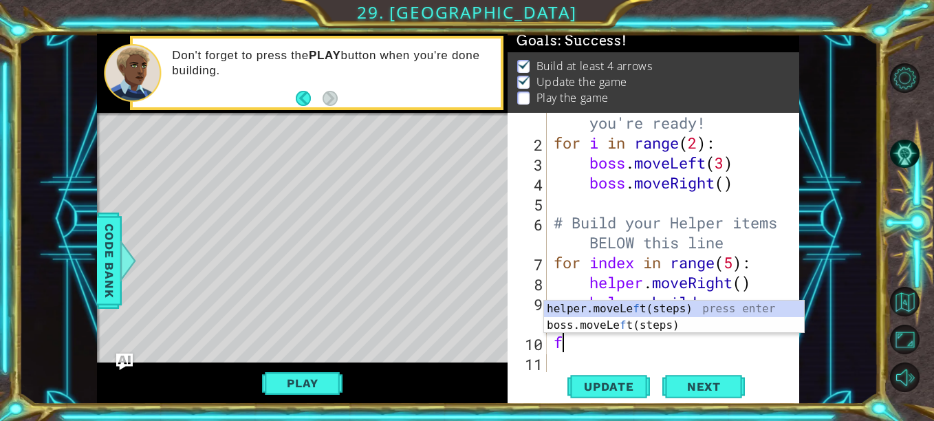
scroll to position [0, 1]
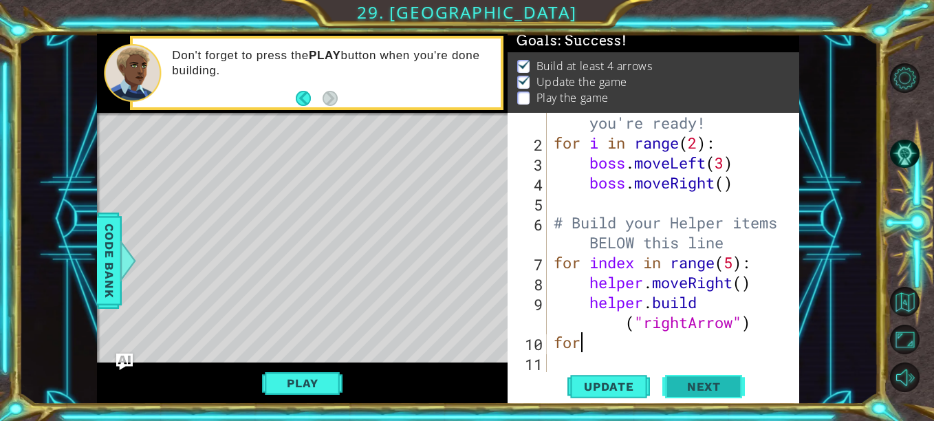
type textarea "for"
click at [711, 387] on span "Next" at bounding box center [703, 384] width 61 height 14
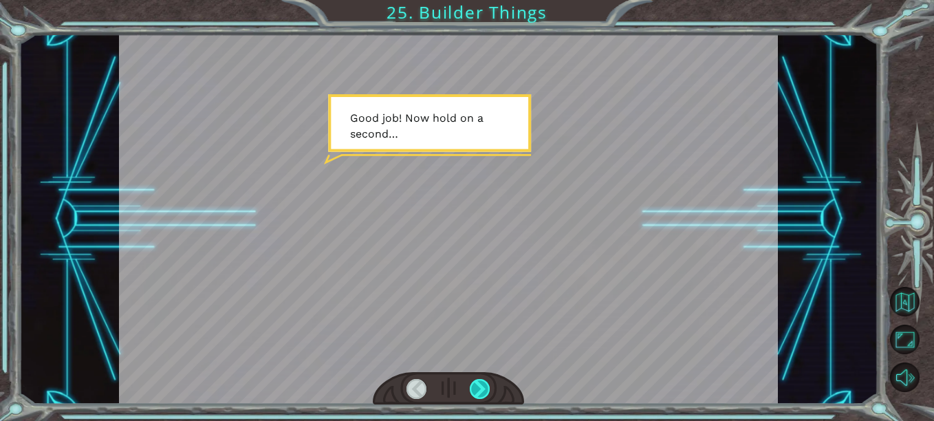
click at [481, 391] on div at bounding box center [480, 389] width 20 height 20
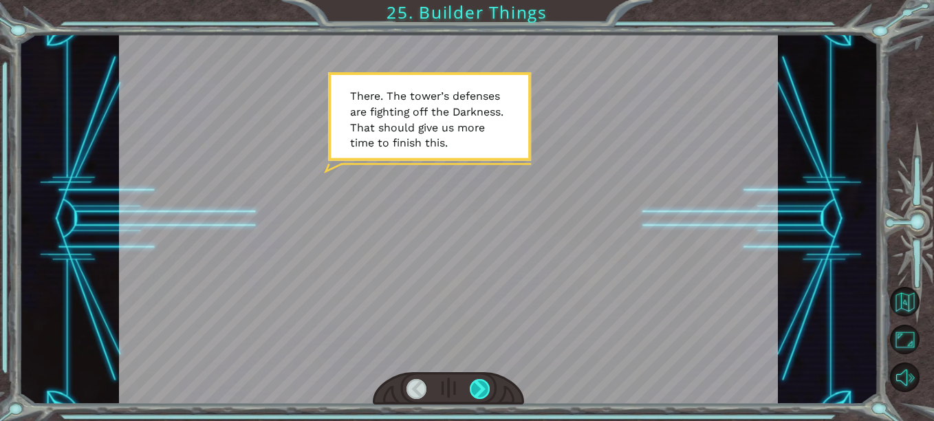
click at [481, 384] on div at bounding box center [480, 389] width 20 height 20
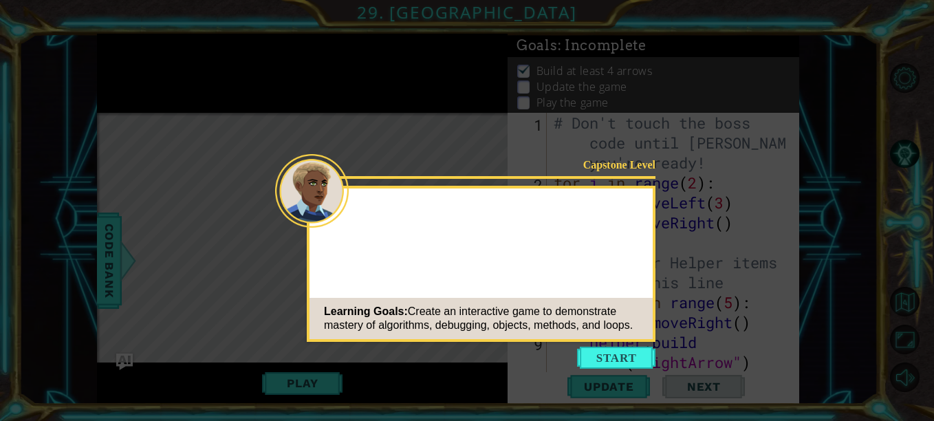
click at [613, 356] on button "Start" at bounding box center [616, 358] width 78 height 22
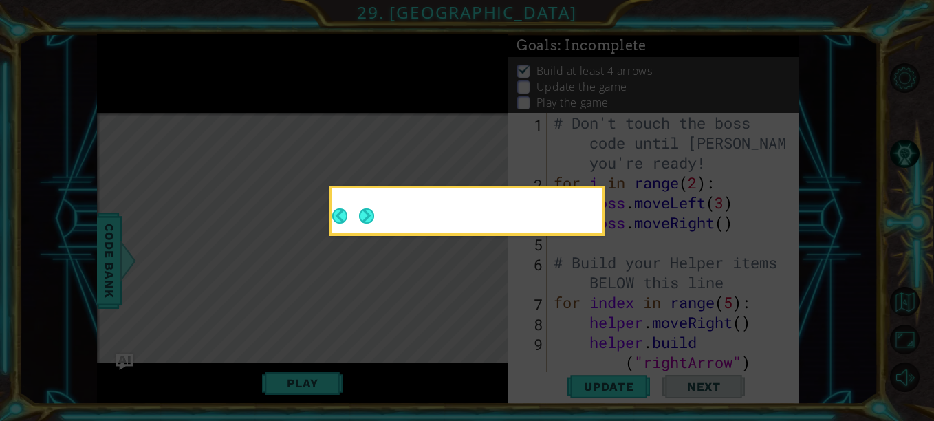
click at [372, 212] on button "Next" at bounding box center [366, 215] width 17 height 17
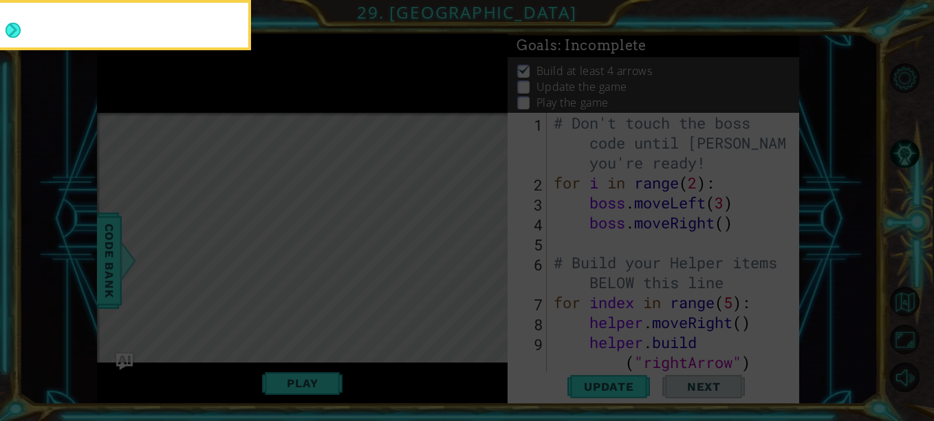
click at [10, 23] on button "Next" at bounding box center [14, 31] width 16 height 16
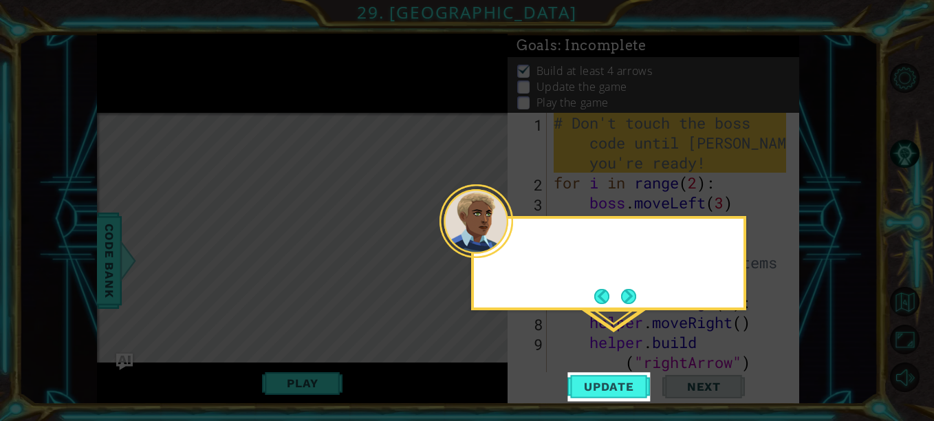
click at [521, 253] on div at bounding box center [609, 243] width 270 height 39
click at [611, 284] on div at bounding box center [608, 263] width 275 height 94
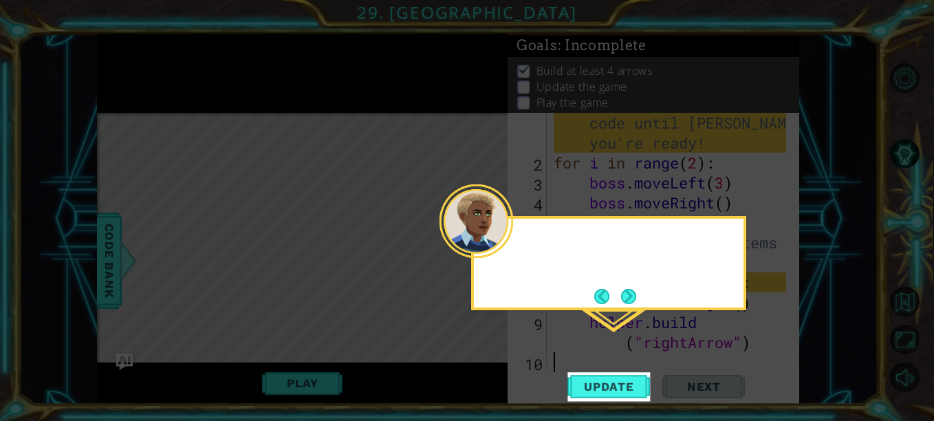
scroll to position [20, 0]
click at [635, 294] on button "Next" at bounding box center [628, 296] width 15 height 15
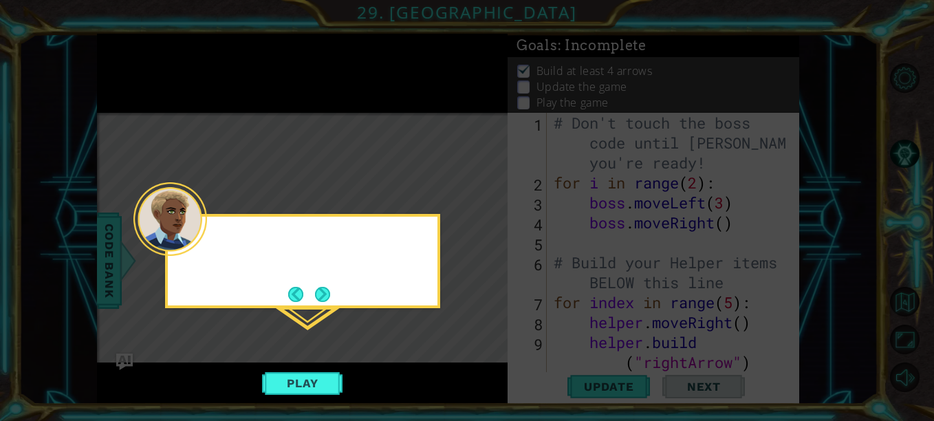
scroll to position [0, 0]
click at [326, 287] on button "Next" at bounding box center [322, 294] width 15 height 15
